Goal: Navigation & Orientation: Find specific page/section

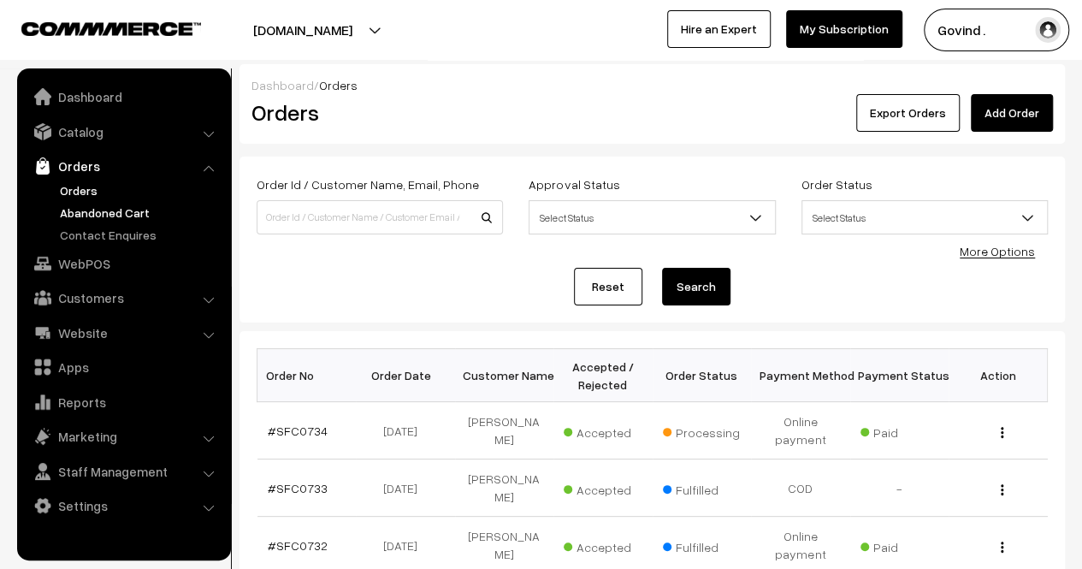
click at [89, 209] on link "Abandoned Cart" at bounding box center [140, 213] width 169 height 18
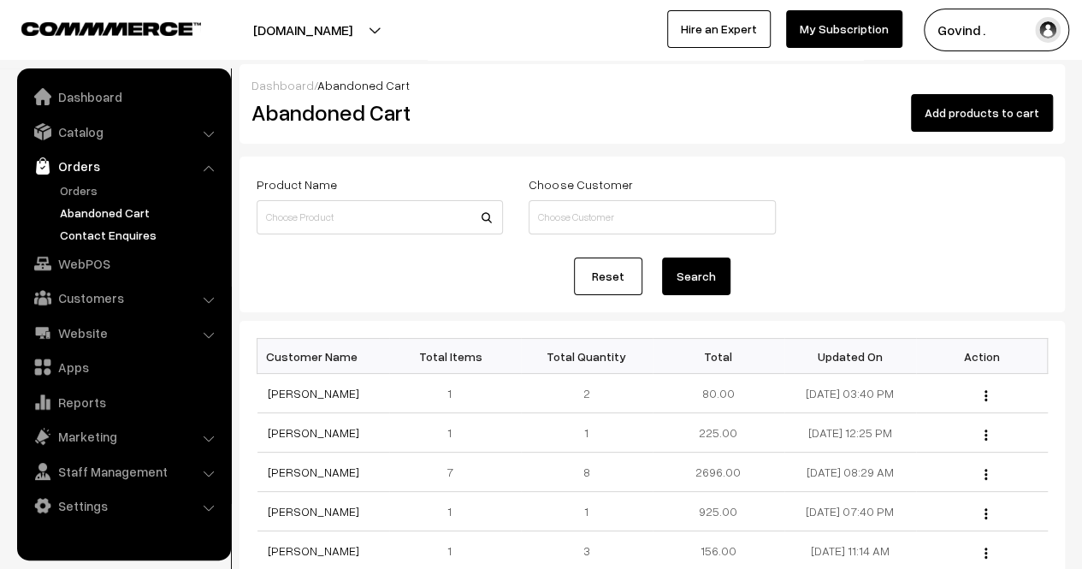
click at [100, 239] on link "Contact Enquires" at bounding box center [140, 235] width 169 height 18
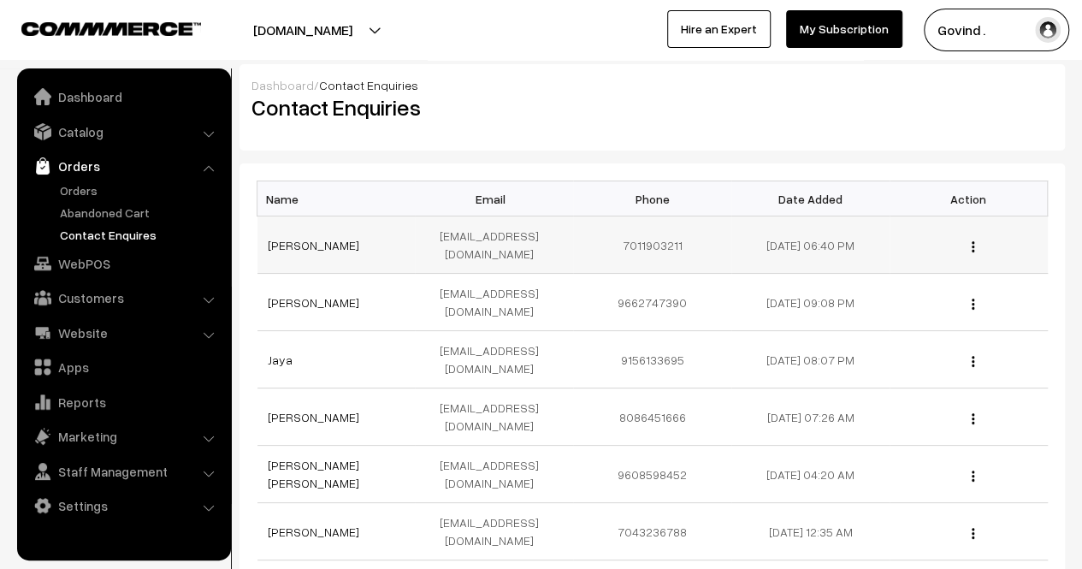
click at [969, 237] on div "View" at bounding box center [969, 245] width 138 height 18
click at [971, 241] on img "button" at bounding box center [972, 246] width 3 height 11
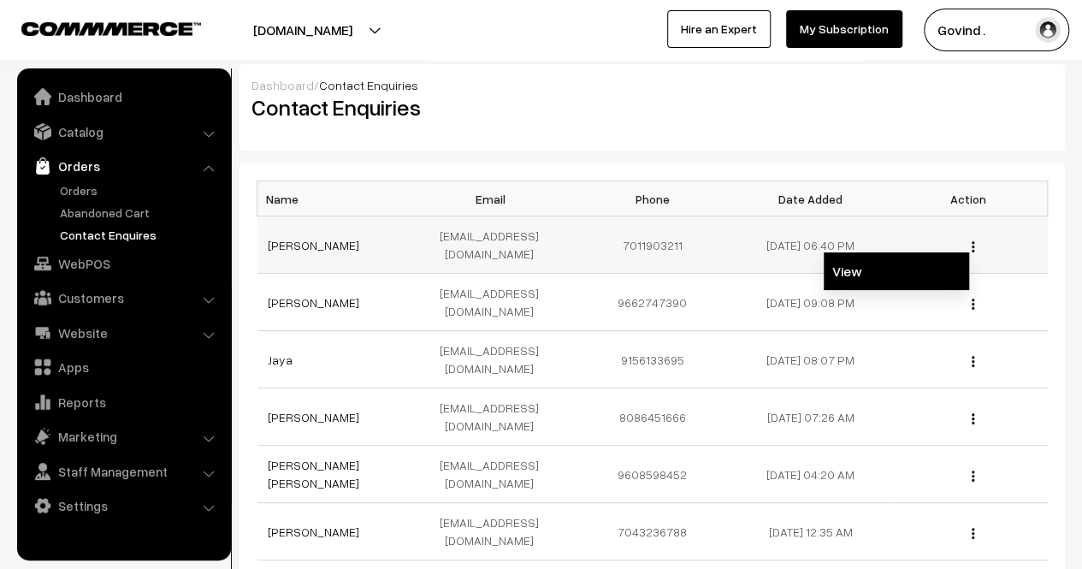
click at [890, 259] on link "View" at bounding box center [895, 271] width 145 height 38
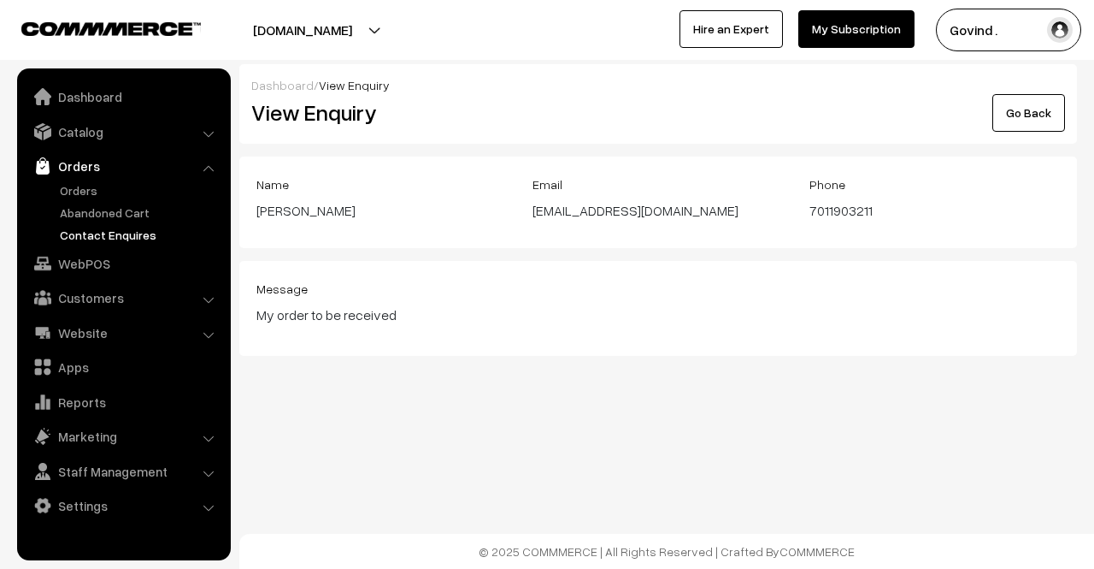
click at [1036, 114] on link "Go Back" at bounding box center [1029, 113] width 73 height 38
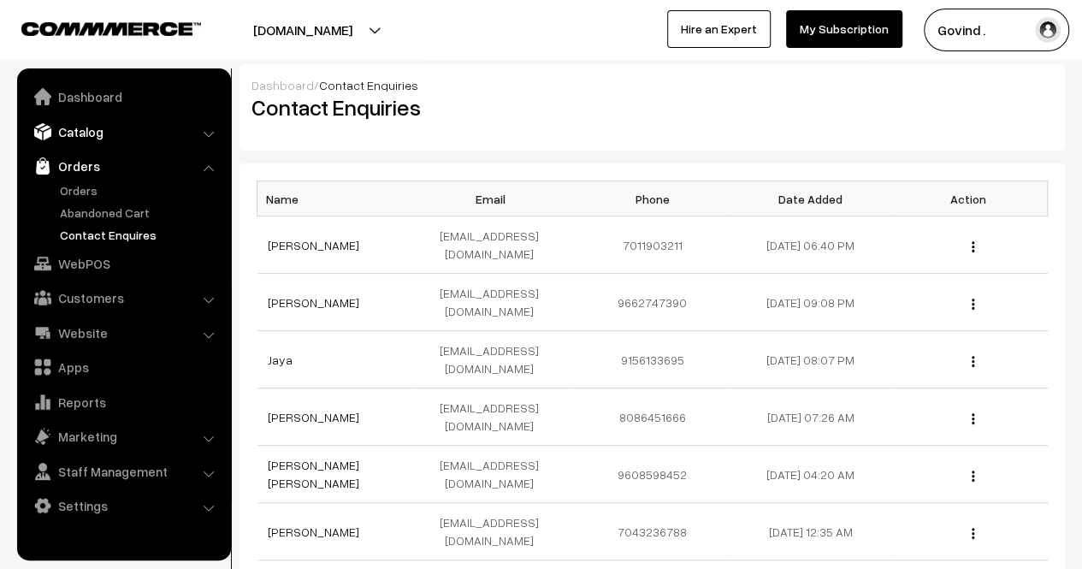
click at [86, 140] on link "Catalog" at bounding box center [123, 131] width 204 height 31
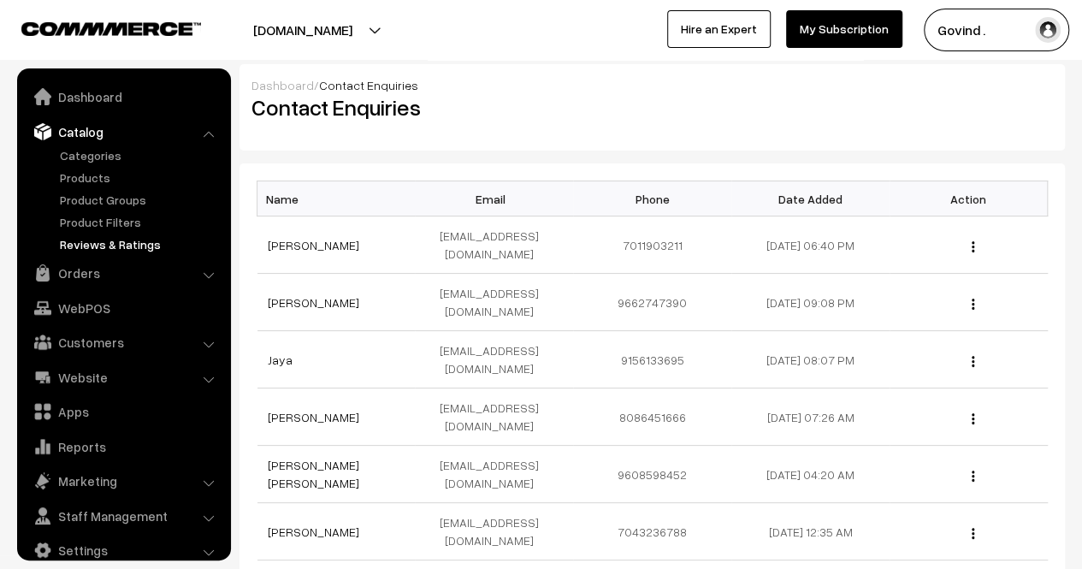
click at [101, 247] on link "Reviews & Ratings" at bounding box center [140, 244] width 169 height 18
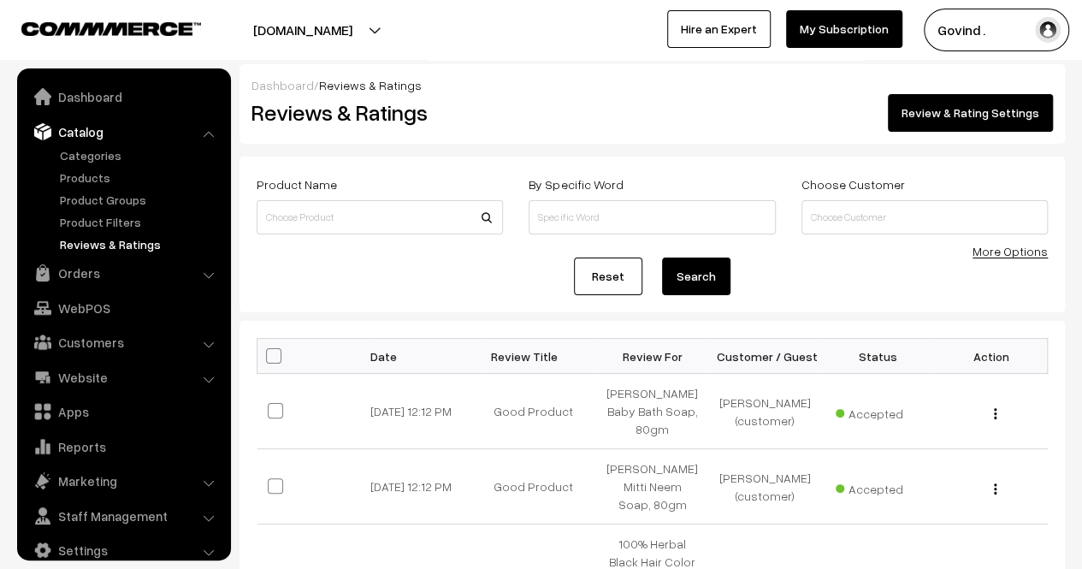
scroll to position [21, 0]
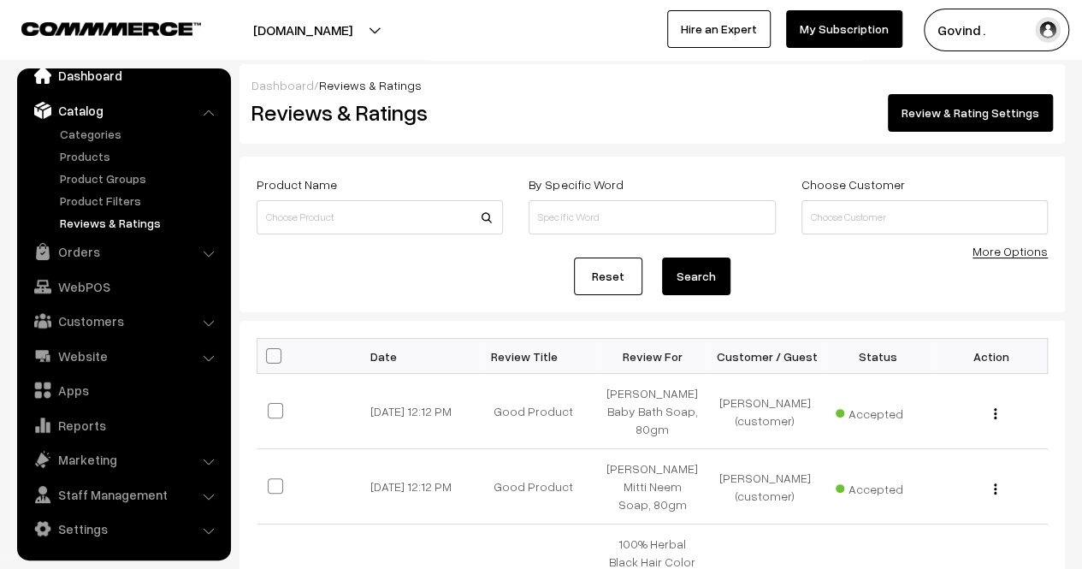
click at [96, 74] on link "Dashboard" at bounding box center [123, 75] width 204 height 31
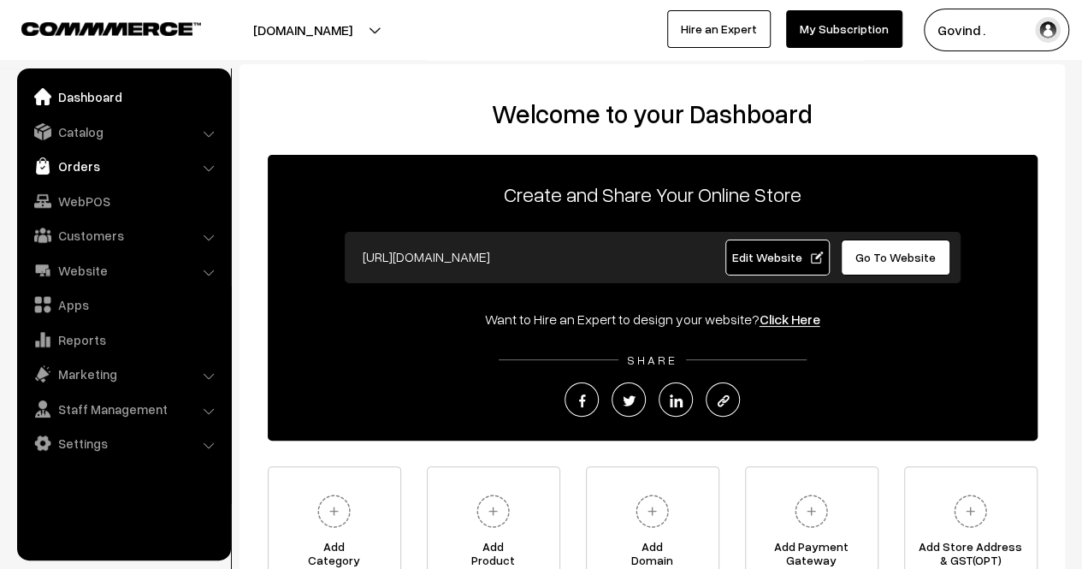
click at [94, 167] on link "Orders" at bounding box center [123, 165] width 204 height 31
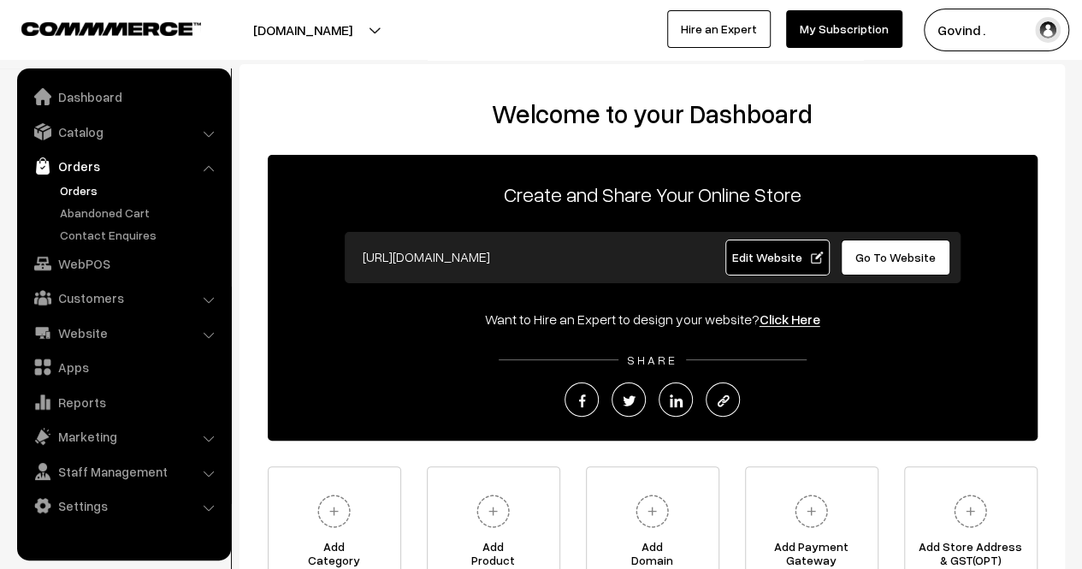
click at [93, 195] on link "Orders" at bounding box center [140, 190] width 169 height 18
